Goal: Entertainment & Leisure: Browse casually

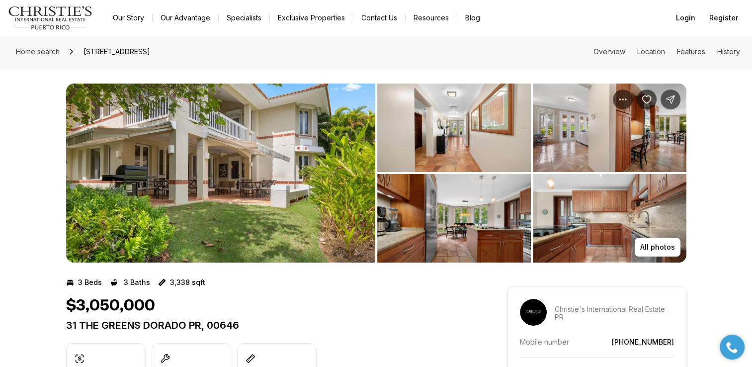
click at [200, 179] on img "View image gallery" at bounding box center [220, 173] width 309 height 179
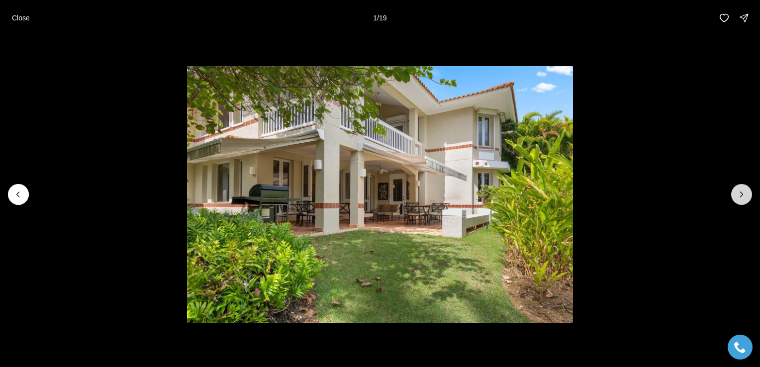
click at [740, 194] on icon "Next slide" at bounding box center [741, 194] width 10 height 10
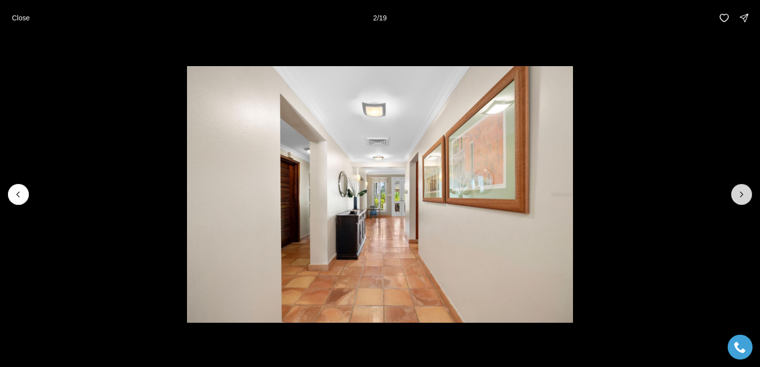
click at [739, 194] on icon "Next slide" at bounding box center [741, 194] width 10 height 10
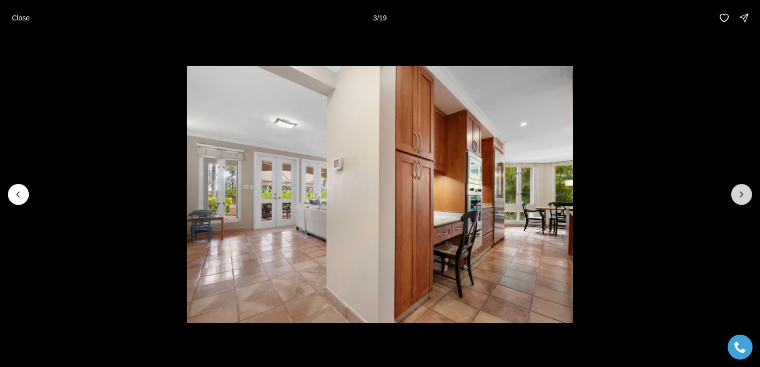
click at [739, 194] on icon "Next slide" at bounding box center [741, 194] width 10 height 10
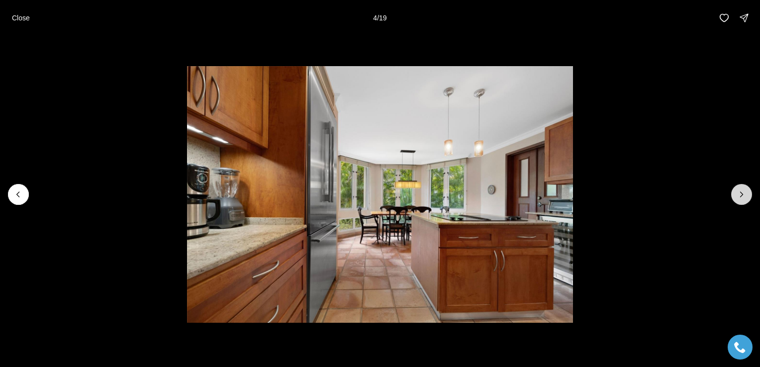
click at [739, 194] on icon "Next slide" at bounding box center [741, 194] width 10 height 10
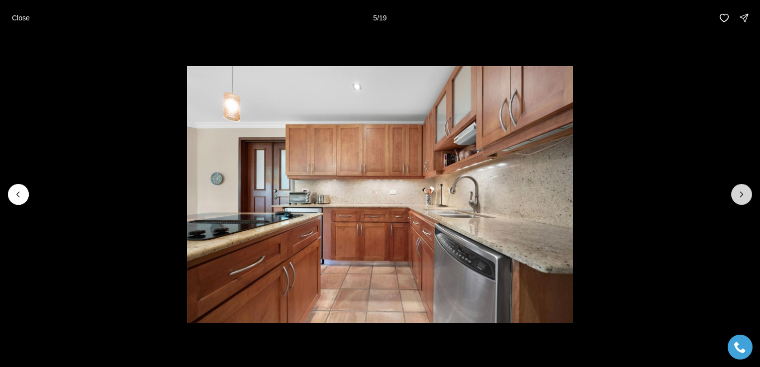
click at [739, 194] on icon "Next slide" at bounding box center [741, 194] width 10 height 10
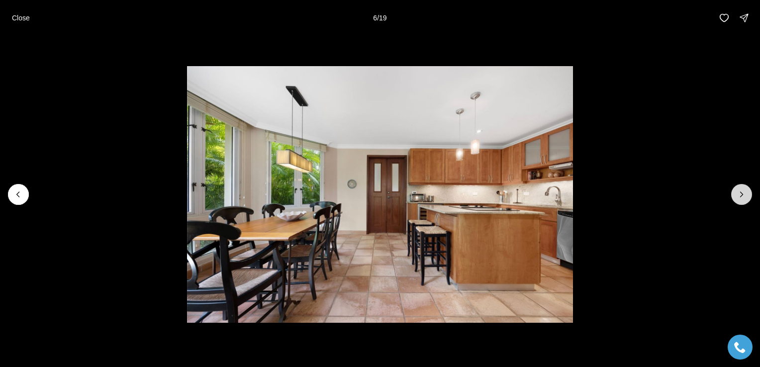
click at [739, 194] on icon "Next slide" at bounding box center [741, 194] width 10 height 10
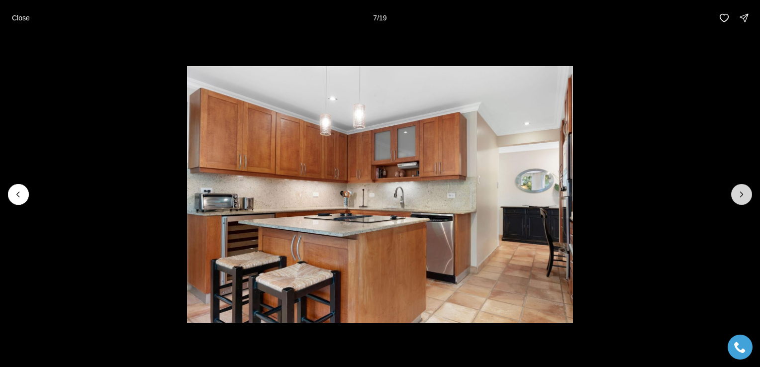
click at [739, 194] on icon "Next slide" at bounding box center [741, 194] width 10 height 10
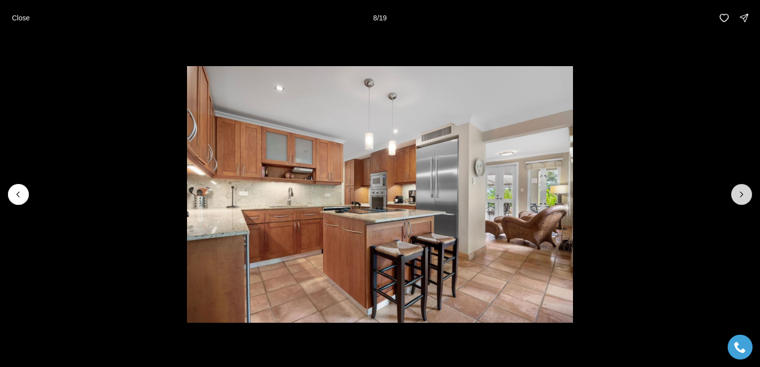
click at [739, 194] on icon "Next slide" at bounding box center [741, 194] width 10 height 10
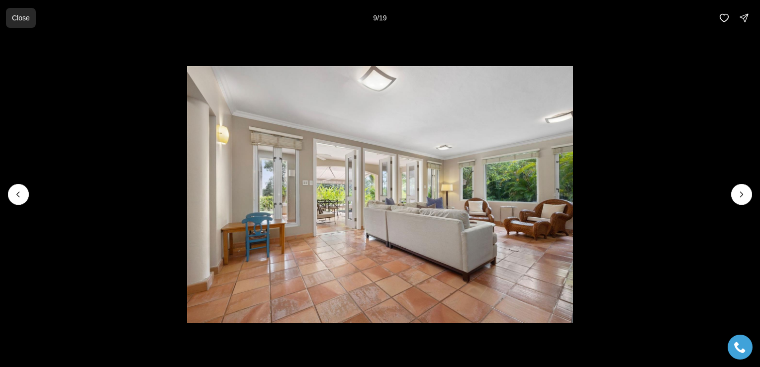
click at [8, 17] on button "Close" at bounding box center [21, 18] width 30 height 20
